Goal: Task Accomplishment & Management: Manage account settings

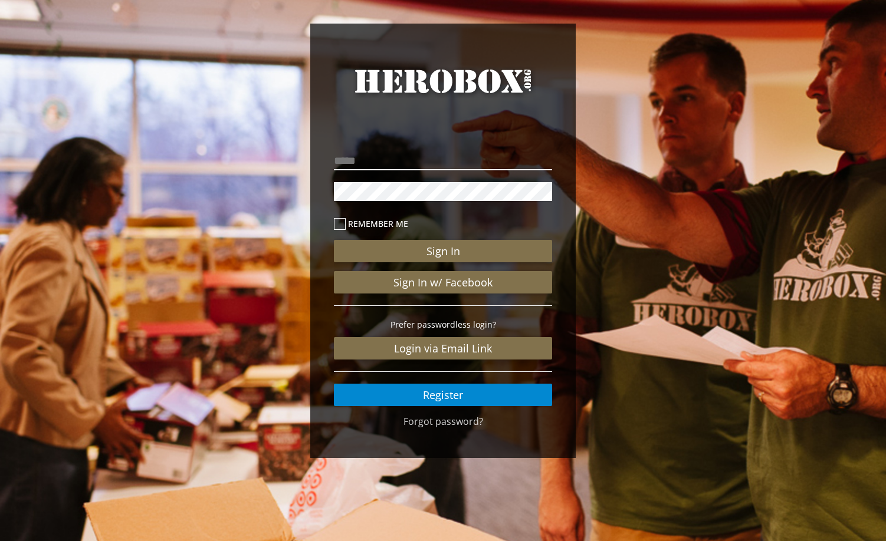
click at [402, 163] on input "email" at bounding box center [443, 161] width 218 height 19
type input "**********"
click at [343, 223] on icon at bounding box center [340, 224] width 12 height 12
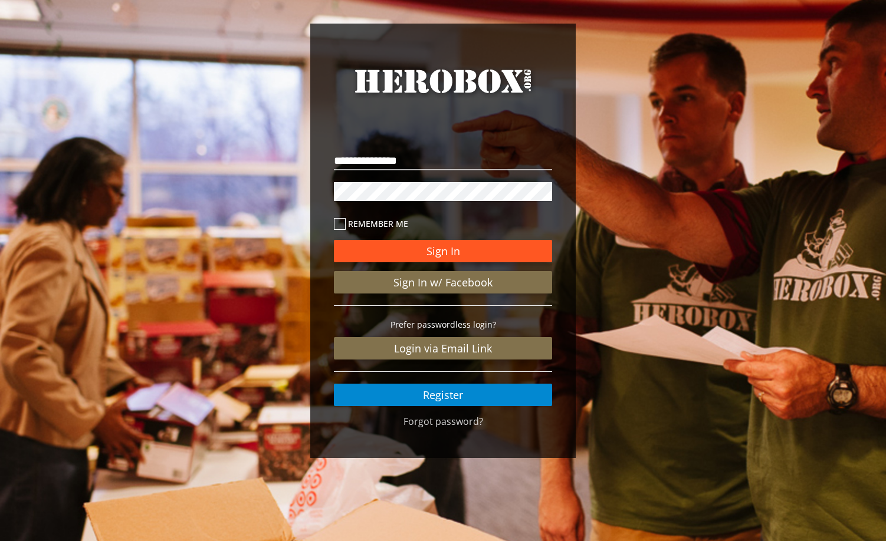
click at [444, 251] on button "Sign In" at bounding box center [443, 251] width 218 height 22
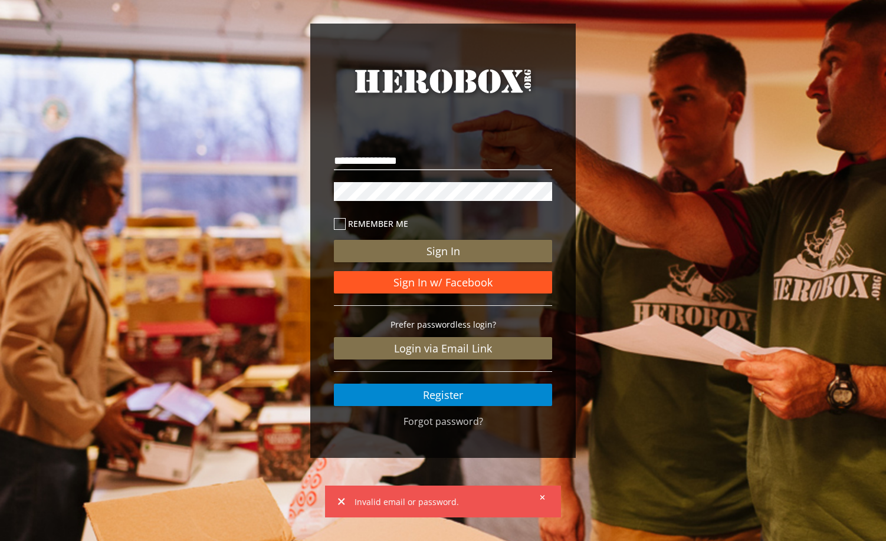
click at [446, 281] on link "Sign In w/ Facebook" at bounding box center [443, 282] width 218 height 22
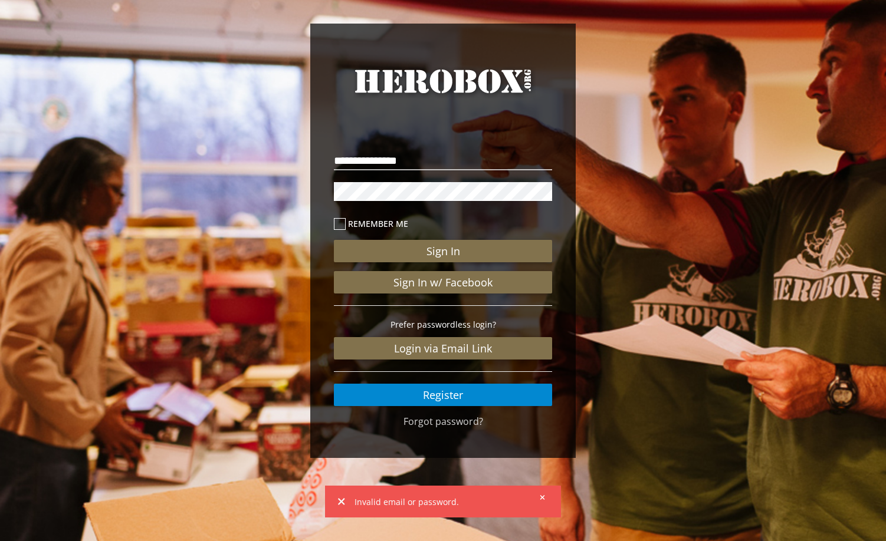
click at [543, 496] on icon at bounding box center [542, 497] width 5 height 7
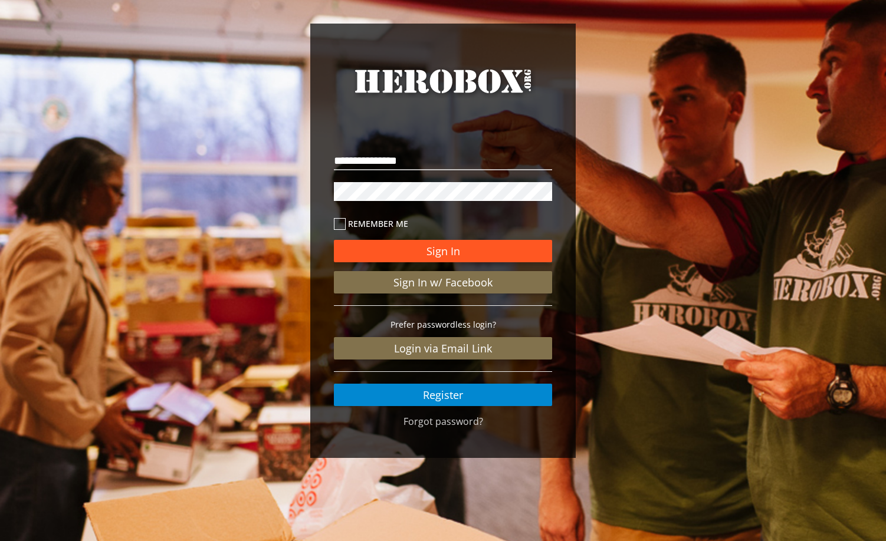
click at [435, 252] on button "Sign In" at bounding box center [443, 251] width 218 height 22
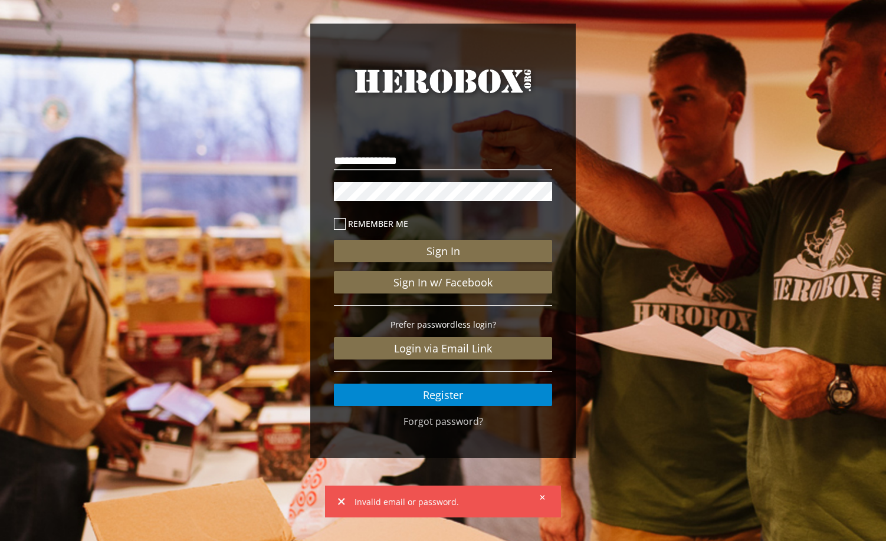
click at [541, 495] on icon at bounding box center [542, 497] width 5 height 7
